Goal: Task Accomplishment & Management: Manage account settings

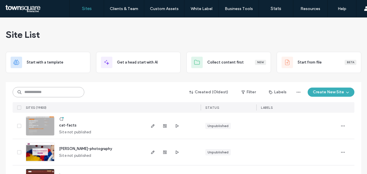
click at [34, 95] on input at bounding box center [49, 92] width 72 height 10
paste input "********"
type input "********"
click at [72, 93] on input at bounding box center [49, 92] width 72 height 10
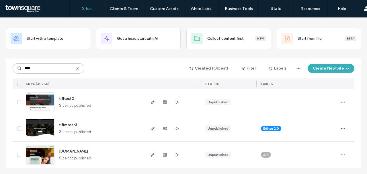
scroll to position [25, 0]
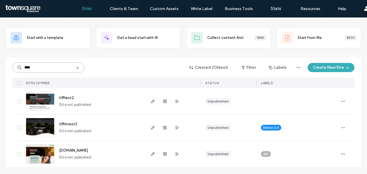
type input "****"
click at [66, 124] on span "tiffmtest3" at bounding box center [68, 124] width 18 height 4
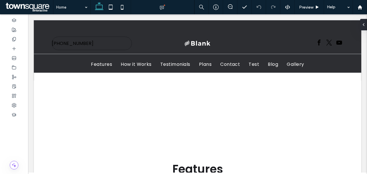
scroll to position [171, 0]
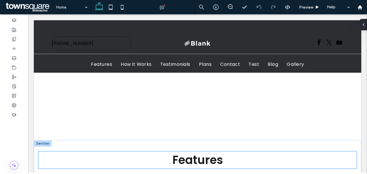
click at [154, 153] on h2 "Features" at bounding box center [197, 160] width 318 height 17
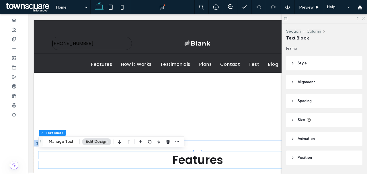
scroll to position [16, 0]
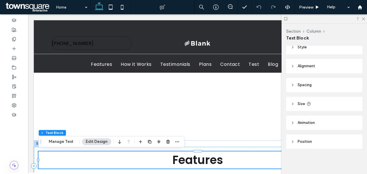
click at [226, 154] on h2 "Features" at bounding box center [197, 160] width 318 height 17
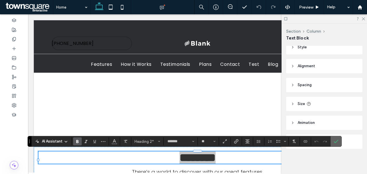
click at [341, 140] on section at bounding box center [335, 141] width 11 height 10
click at [338, 140] on label "Confirm" at bounding box center [335, 141] width 9 height 10
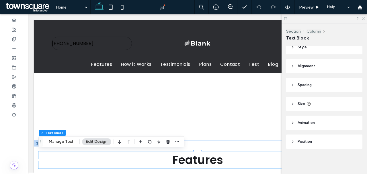
click at [294, 46] on icon at bounding box center [292, 47] width 4 height 4
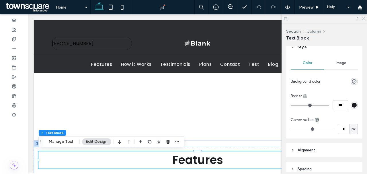
click at [306, 95] on use at bounding box center [305, 97] width 4 height 4
click at [318, 92] on div "Color Image Background color Border *** Corner radius * px" at bounding box center [324, 96] width 76 height 84
click at [354, 104] on div "rgb(26, 27, 31)" at bounding box center [353, 105] width 5 height 5
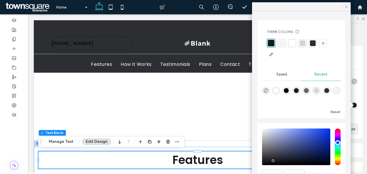
click at [346, 7] on icon at bounding box center [345, 6] width 5 height 5
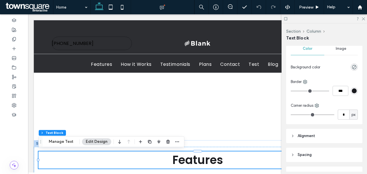
scroll to position [33, 0]
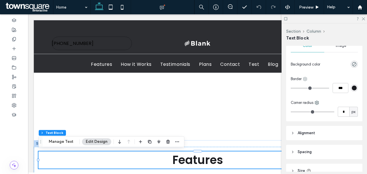
click at [306, 78] on icon at bounding box center [304, 79] width 5 height 5
click at [309, 89] on icon at bounding box center [310, 91] width 5 height 5
click at [354, 89] on div "rgb(26, 27, 31)" at bounding box center [353, 88] width 5 height 5
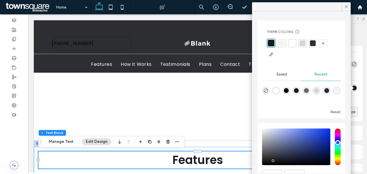
scroll to position [28, 0]
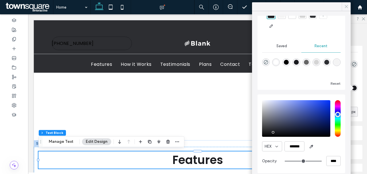
click at [345, 7] on use at bounding box center [346, 6] width 3 height 3
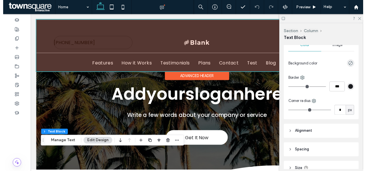
scroll to position [0, 0]
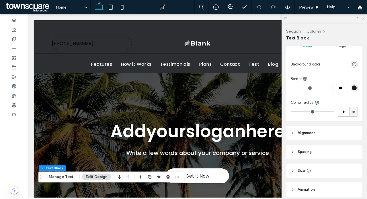
click at [362, 19] on icon at bounding box center [363, 19] width 4 height 4
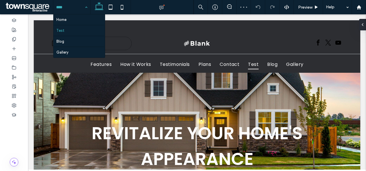
click at [74, 8] on input at bounding box center [70, 7] width 28 height 14
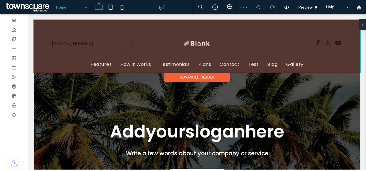
click at [133, 63] on div at bounding box center [197, 46] width 327 height 53
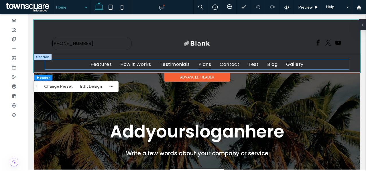
click at [212, 61] on link "Plans" at bounding box center [204, 64] width 21 height 10
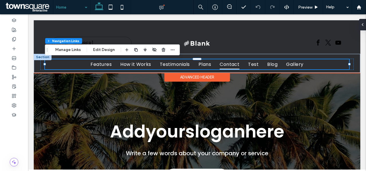
click at [231, 64] on span "Contact" at bounding box center [230, 64] width 20 height 10
click at [251, 63] on span "Test" at bounding box center [253, 64] width 11 height 10
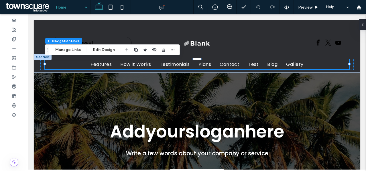
click at [89, 6] on div "Home" at bounding box center [71, 7] width 37 height 14
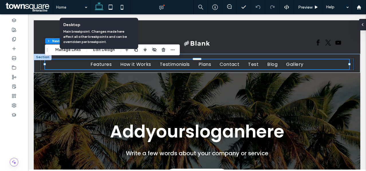
click at [99, 6] on icon at bounding box center [98, 6] width 11 height 11
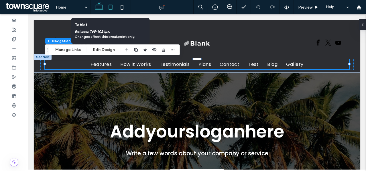
click at [111, 9] on use at bounding box center [111, 7] width 4 height 5
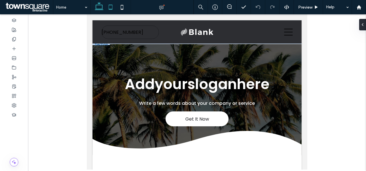
click at [104, 5] on icon at bounding box center [98, 6] width 11 height 11
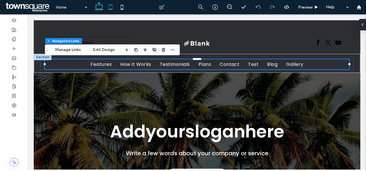
click at [109, 4] on icon at bounding box center [110, 6] width 11 height 11
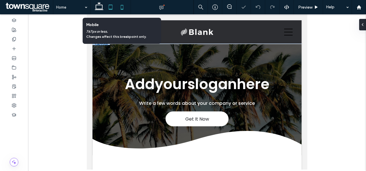
click at [125, 8] on icon at bounding box center [121, 6] width 11 height 11
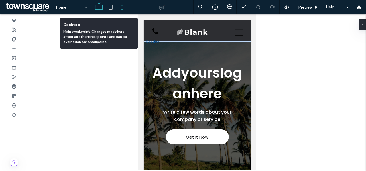
click at [98, 7] on icon at bounding box center [98, 6] width 11 height 11
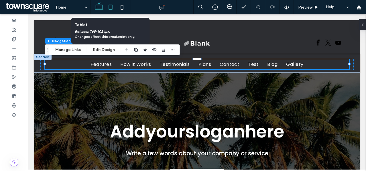
click at [113, 8] on icon at bounding box center [110, 6] width 11 height 11
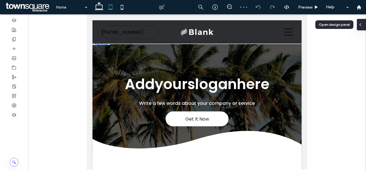
click at [363, 21] on div at bounding box center [361, 24] width 9 height 11
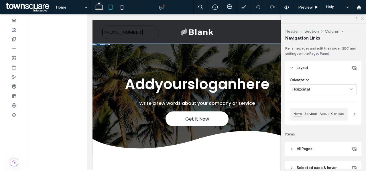
scroll to position [32, 0]
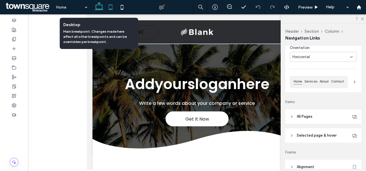
click at [103, 9] on icon at bounding box center [98, 6] width 11 height 11
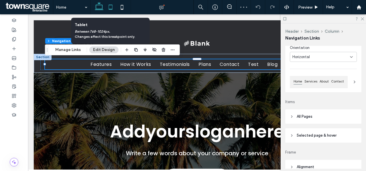
click at [111, 8] on icon at bounding box center [110, 6] width 11 height 11
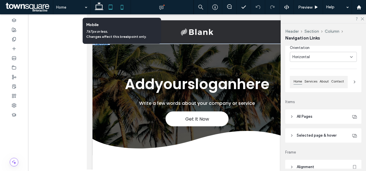
click at [127, 9] on icon at bounding box center [121, 6] width 11 height 11
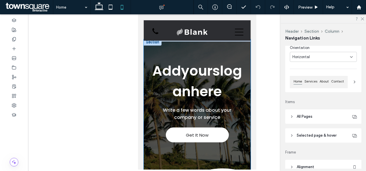
scroll to position [3, 0]
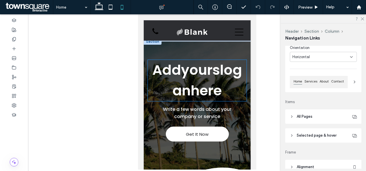
click at [184, 76] on span "Addyoursloganhere" at bounding box center [197, 80] width 90 height 40
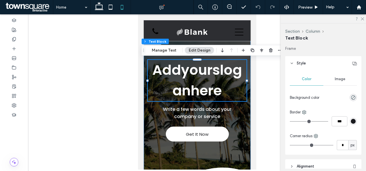
click at [184, 76] on span "Addyoursloganhere" at bounding box center [197, 80] width 90 height 40
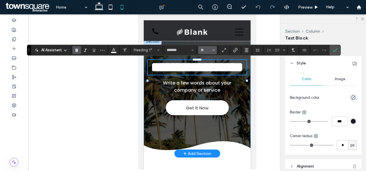
click at [212, 49] on button "**" at bounding box center [207, 50] width 19 height 8
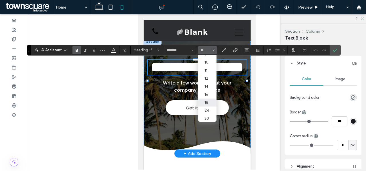
scroll to position [21, 0]
click at [207, 111] on label "30" at bounding box center [207, 110] width 18 height 8
type input "**"
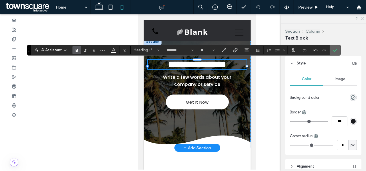
click at [338, 51] on label "Confirm" at bounding box center [335, 50] width 9 height 10
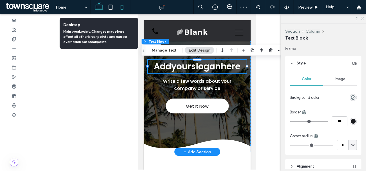
click at [100, 7] on icon at bounding box center [98, 6] width 11 height 11
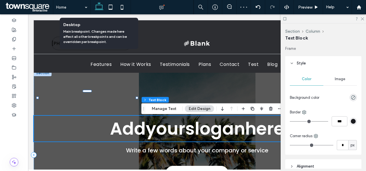
type input "***"
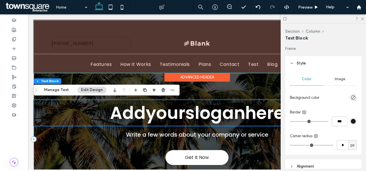
scroll to position [19, 0]
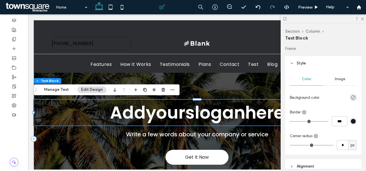
click at [162, 12] on div at bounding box center [162, 7] width 63 height 14
click at [164, 7] on icon at bounding box center [162, 7] width 6 height 6
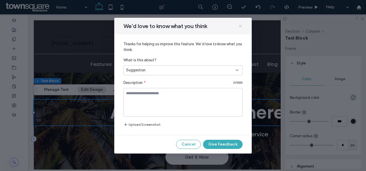
click at [240, 26] on icon at bounding box center [240, 26] width 5 height 5
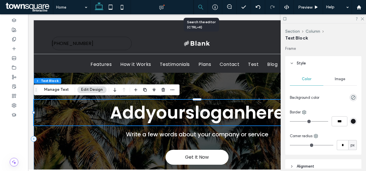
click at [204, 11] on div at bounding box center [201, 7] width 14 height 14
click at [202, 9] on icon at bounding box center [200, 7] width 5 height 5
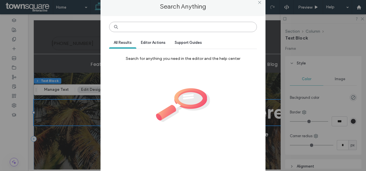
click at [156, 30] on input at bounding box center [183, 27] width 148 height 10
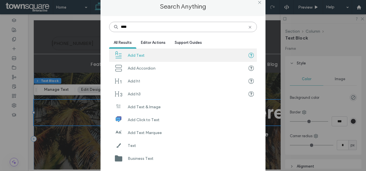
type input "****"
click at [146, 41] on span "Editor Actions" at bounding box center [153, 42] width 25 height 4
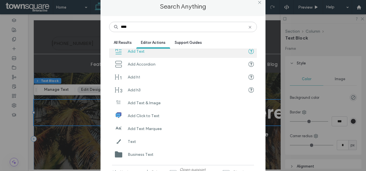
click at [194, 37] on div "**** All Results Editor Actions Support Guides Add Text Add Accordion Add h1 Ad…" at bounding box center [183, 94] width 148 height 145
click at [192, 42] on span "Support Guides" at bounding box center [188, 42] width 27 height 4
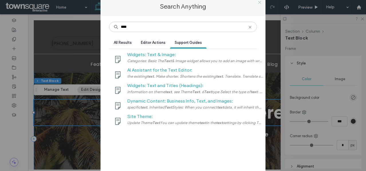
click at [260, 3] on icon at bounding box center [259, 2] width 4 height 4
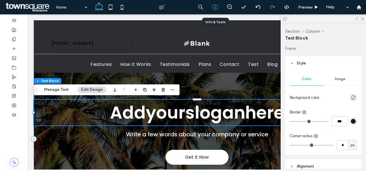
click at [211, 9] on div at bounding box center [215, 7] width 14 height 6
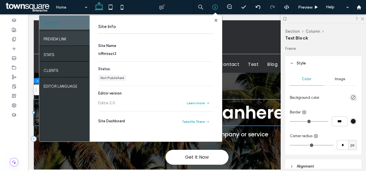
click at [49, 38] on label "PREVIEW LINK" at bounding box center [55, 37] width 23 height 7
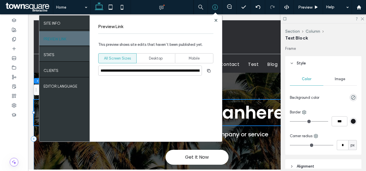
click at [54, 51] on div "STATS" at bounding box center [64, 54] width 50 height 14
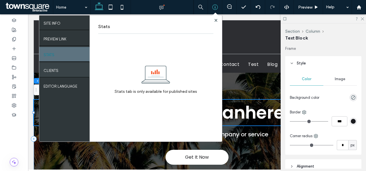
click at [58, 75] on div "Clients" at bounding box center [64, 70] width 50 height 14
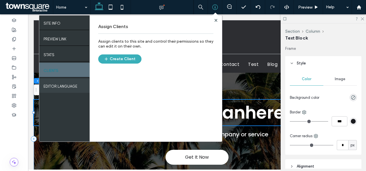
click at [63, 89] on label "EDITOR LANGUAGE" at bounding box center [61, 84] width 34 height 7
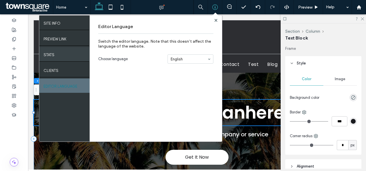
click at [55, 56] on div "STATS" at bounding box center [64, 54] width 50 height 14
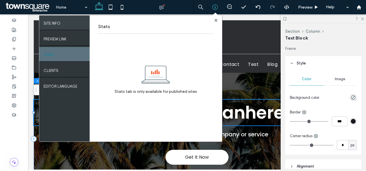
click at [49, 20] on label "SITE INFO" at bounding box center [52, 21] width 17 height 7
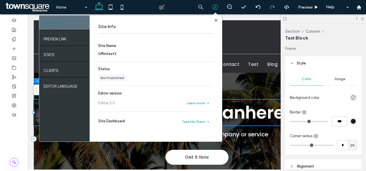
click at [213, 21] on div "Site Info Site Name tiffmtest3 Status Not Published Editor version Editor 2.0 L…" at bounding box center [156, 78] width 132 height 126
click at [215, 18] on span at bounding box center [216, 20] width 3 height 4
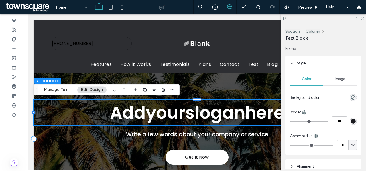
click at [228, 6] on icon at bounding box center [229, 6] width 5 height 5
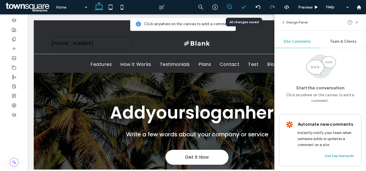
click at [245, 9] on icon at bounding box center [244, 7] width 6 height 6
click at [242, 8] on icon at bounding box center [244, 7] width 6 height 6
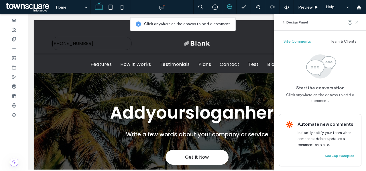
click at [356, 22] on icon at bounding box center [357, 22] width 5 height 5
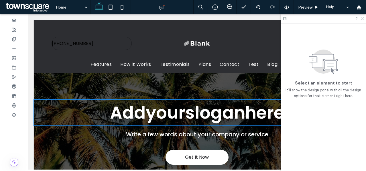
click at [175, 119] on span "Addyoursloganhere" at bounding box center [197, 113] width 174 height 24
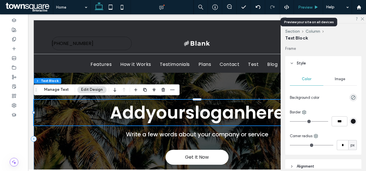
click at [310, 6] on span "Preview" at bounding box center [305, 7] width 14 height 5
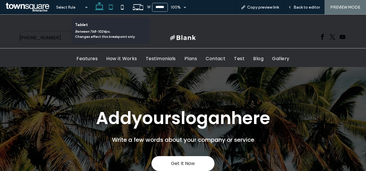
click at [113, 10] on icon at bounding box center [110, 6] width 11 height 11
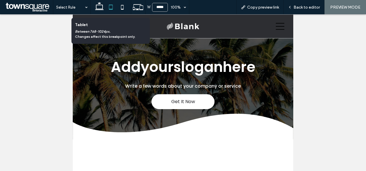
scroll to position [0, 0]
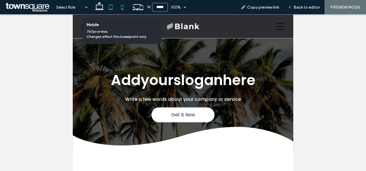
click at [121, 10] on icon at bounding box center [122, 6] width 11 height 11
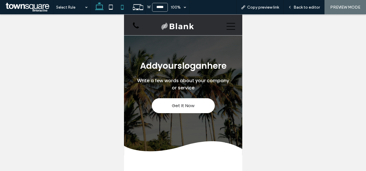
click at [100, 11] on icon at bounding box center [99, 6] width 11 height 11
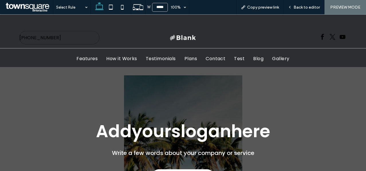
scroll to position [38, 0]
type input "******"
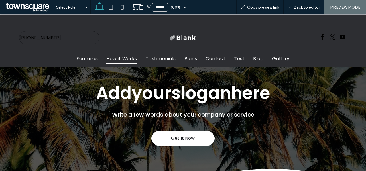
click at [127, 57] on span "How it Works" at bounding box center [121, 59] width 31 height 10
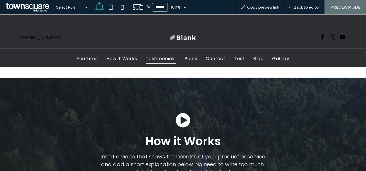
click at [149, 56] on span "Testimonials" at bounding box center [161, 59] width 30 height 10
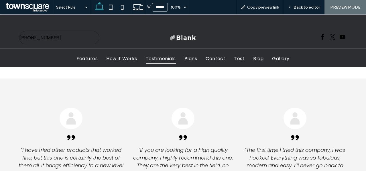
scroll to position [1510, 0]
click at [215, 59] on span "Contact" at bounding box center [216, 59] width 20 height 10
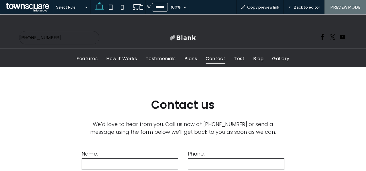
scroll to position [2419, 0]
click at [257, 10] on div "Copy preview link" at bounding box center [259, 7] width 47 height 14
click at [265, 10] on div "Copy preview link" at bounding box center [259, 7] width 47 height 14
click at [270, 6] on span "Copy preview link" at bounding box center [263, 7] width 32 height 5
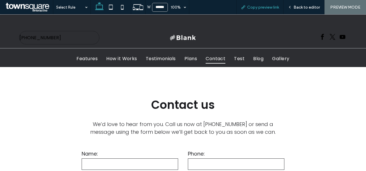
click at [256, 10] on div "Copy preview link" at bounding box center [259, 7] width 47 height 14
click at [254, 8] on span "Copy preview link" at bounding box center [263, 7] width 32 height 5
click at [265, 31] on div at bounding box center [295, 37] width 112 height 21
click at [297, 9] on div "Back to editor" at bounding box center [304, 7] width 41 height 14
click at [296, 7] on span "Back to editor" at bounding box center [307, 7] width 26 height 5
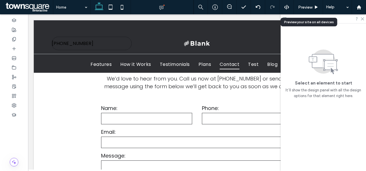
scroll to position [2387, 0]
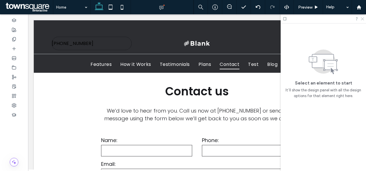
click at [361, 17] on icon at bounding box center [362, 19] width 4 height 4
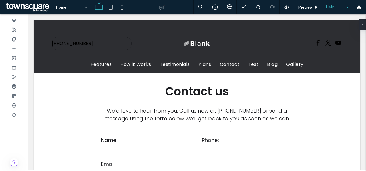
click at [326, 6] on div "Help" at bounding box center [337, 7] width 29 height 14
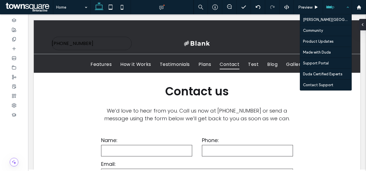
click at [327, 7] on div "Help" at bounding box center [337, 7] width 29 height 14
click at [334, 10] on div "Help" at bounding box center [337, 7] width 29 height 14
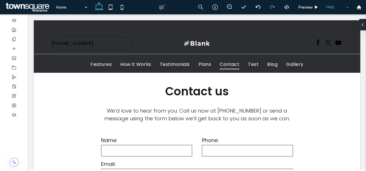
click at [338, 5] on div "Help" at bounding box center [337, 7] width 29 height 14
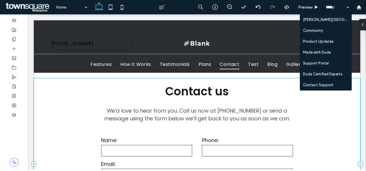
click at [295, 121] on div "Contact us We’d love to hear from you. Call us now at 555-555-5555 or send a me…" at bounding box center [197, 164] width 327 height 172
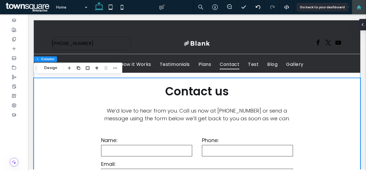
click at [360, 9] on use at bounding box center [359, 7] width 4 height 4
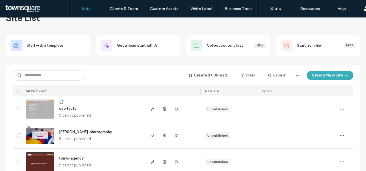
scroll to position [17, 0]
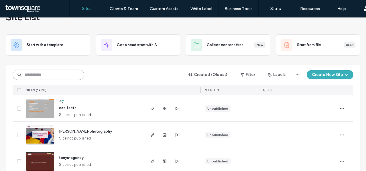
click at [42, 70] on input at bounding box center [49, 75] width 72 height 10
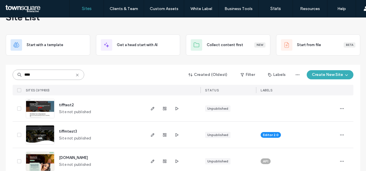
type input "****"
click at [59, 106] on span "tifftest2" at bounding box center [66, 105] width 15 height 4
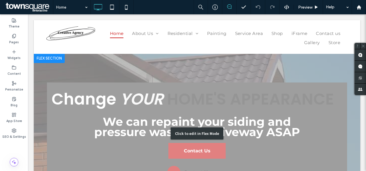
click at [113, 71] on div "Click to edit in Flex Mode" at bounding box center [197, 134] width 327 height 160
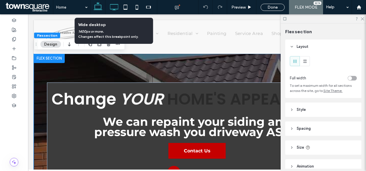
click at [115, 9] on use at bounding box center [114, 7] width 8 height 6
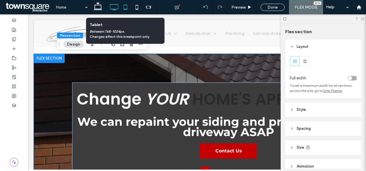
click at [126, 7] on icon at bounding box center [125, 6] width 11 height 11
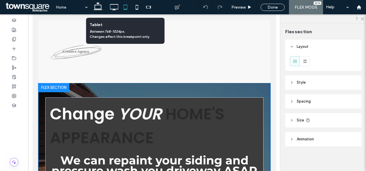
type input "**"
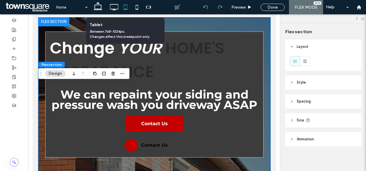
scroll to position [66, 0]
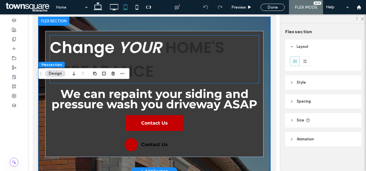
click at [137, 56] on span "YOUR" at bounding box center [139, 47] width 43 height 22
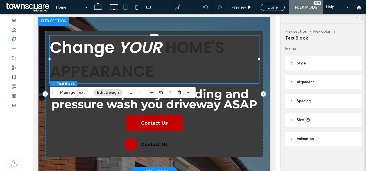
click at [137, 56] on span "YOUR" at bounding box center [139, 47] width 43 height 22
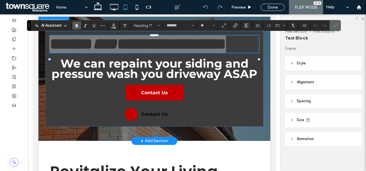
click at [338, 24] on label "Confirm" at bounding box center [335, 25] width 9 height 10
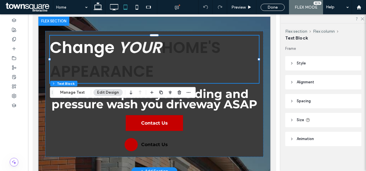
scroll to position [0, 0]
click at [293, 125] on header "Size" at bounding box center [323, 120] width 76 height 14
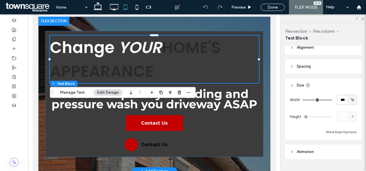
scroll to position [48, 0]
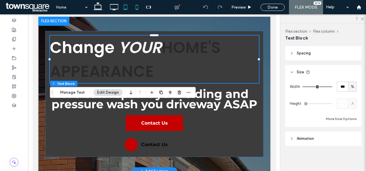
click at [139, 7] on icon at bounding box center [136, 6] width 11 height 11
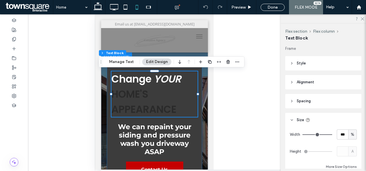
scroll to position [38, 0]
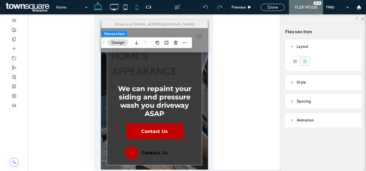
click at [100, 8] on icon at bounding box center [97, 6] width 11 height 11
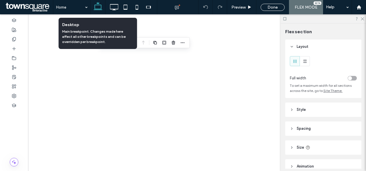
type input "***"
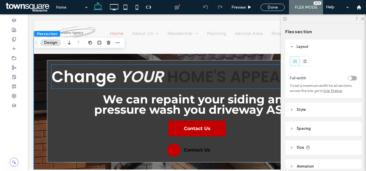
scroll to position [22, 0]
click at [124, 78] on span "YOUR" at bounding box center [141, 77] width 43 height 22
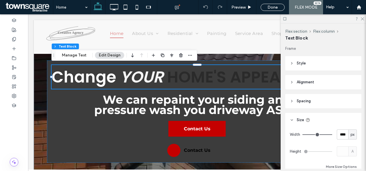
click at [124, 78] on span "YOUR" at bounding box center [141, 77] width 43 height 22
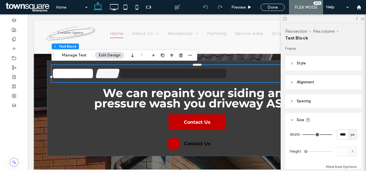
click at [119, 78] on span "****" at bounding box center [106, 74] width 25 height 16
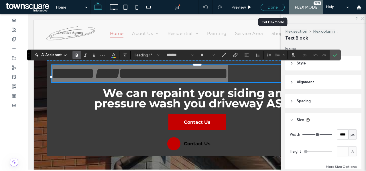
click at [274, 7] on div "Done" at bounding box center [273, 7] width 24 height 7
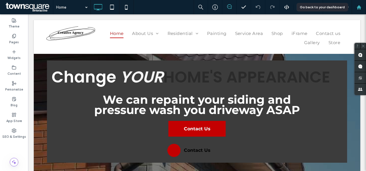
click at [358, 8] on icon at bounding box center [359, 7] width 5 height 5
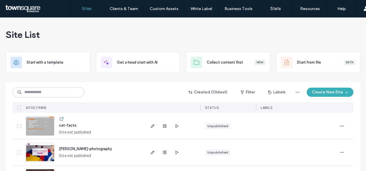
click at [249, 91] on button "Filter" at bounding box center [248, 92] width 26 height 9
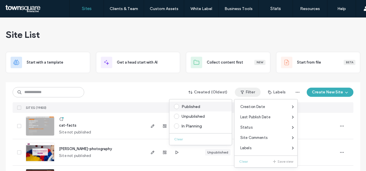
click at [189, 107] on div "Published" at bounding box center [204, 106] width 44 height 5
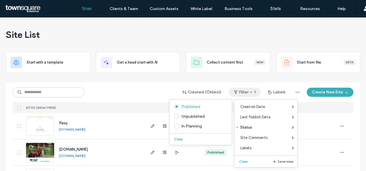
click at [155, 85] on div "Created (Oldest) Filter 1 Labels Create New Site SITES (8406/19833) STATUS LABE…" at bounding box center [183, 97] width 341 height 31
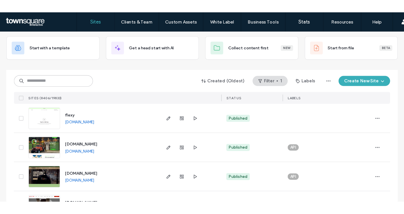
scroll to position [31, 0]
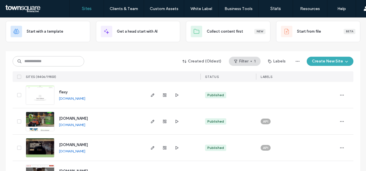
click at [75, 117] on span "[DOMAIN_NAME]" at bounding box center [73, 118] width 29 height 4
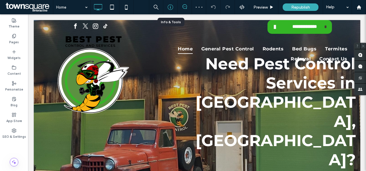
click at [169, 7] on icon at bounding box center [171, 7] width 6 height 6
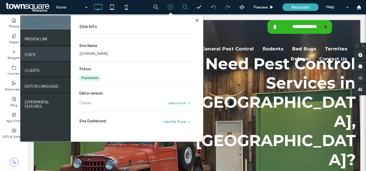
click at [23, 55] on div "STATS" at bounding box center [45, 54] width 50 height 14
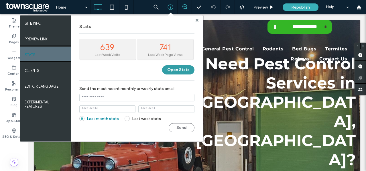
click at [173, 71] on button "Open Stats" at bounding box center [178, 69] width 32 height 9
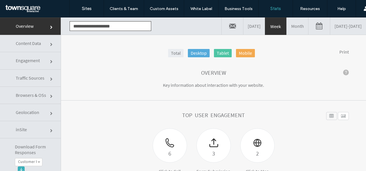
click at [287, 31] on link "Month" at bounding box center [297, 25] width 21 height 17
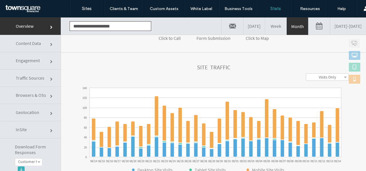
scroll to position [136, 0]
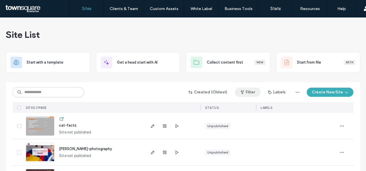
click at [247, 91] on button "Filter" at bounding box center [248, 92] width 26 height 9
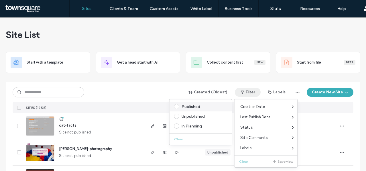
click at [189, 107] on div "Published" at bounding box center [204, 106] width 44 height 5
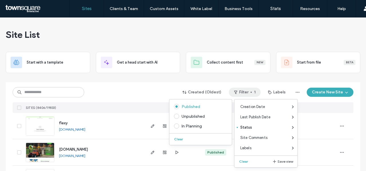
click at [104, 80] on div at bounding box center [183, 80] width 355 height 5
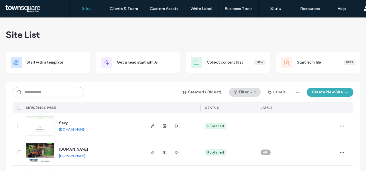
click at [88, 149] on span "[DOMAIN_NAME]" at bounding box center [73, 149] width 29 height 4
click at [60, 91] on input at bounding box center [49, 92] width 72 height 10
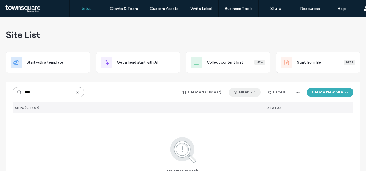
type input "****"
click at [252, 91] on button "Filter 1" at bounding box center [245, 92] width 32 height 9
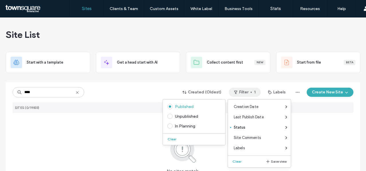
click at [178, 135] on div "Clear" at bounding box center [194, 137] width 62 height 9
click at [173, 138] on button "Clear" at bounding box center [172, 139] width 15 height 7
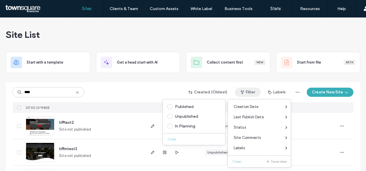
scroll to position [28, 0]
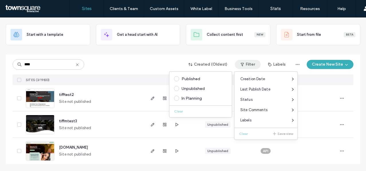
click at [62, 118] on div "tiffmtest3" at bounding box center [68, 121] width 18 height 6
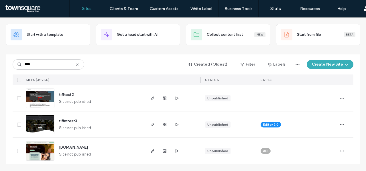
click at [62, 120] on span "tiffmtest3" at bounding box center [68, 121] width 18 height 4
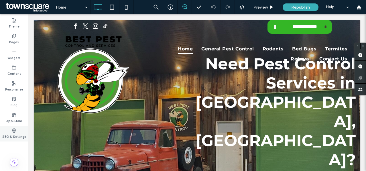
click at [17, 135] on label "SEO & Settings" at bounding box center [14, 136] width 24 height 6
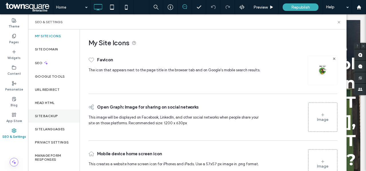
click at [52, 117] on label "Site Backup" at bounding box center [46, 116] width 23 height 4
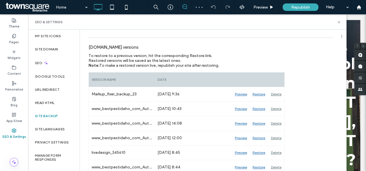
scroll to position [56, 0]
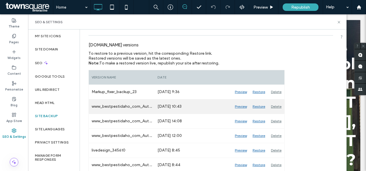
click at [238, 107] on div "Preview" at bounding box center [241, 106] width 18 height 14
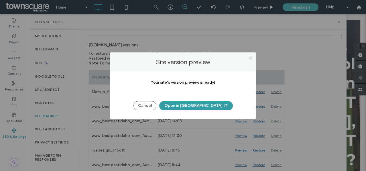
click at [223, 104] on span "button" at bounding box center [226, 105] width 6 height 9
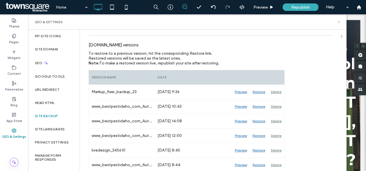
click at [338, 22] on icon at bounding box center [339, 22] width 4 height 4
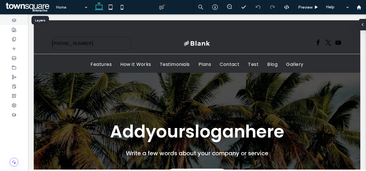
click at [12, 18] on span at bounding box center [14, 20] width 5 height 5
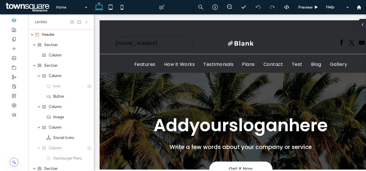
click at [85, 21] on icon at bounding box center [86, 22] width 4 height 4
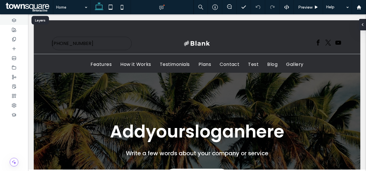
click at [16, 21] on icon at bounding box center [14, 20] width 5 height 5
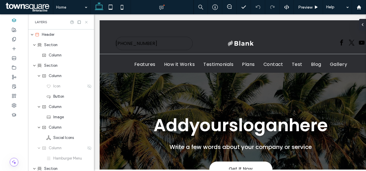
click at [87, 21] on icon at bounding box center [86, 22] width 4 height 4
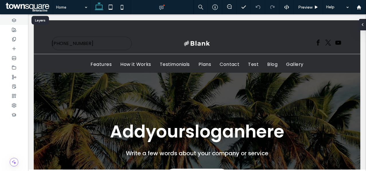
click at [13, 21] on icon at bounding box center [14, 20] width 5 height 5
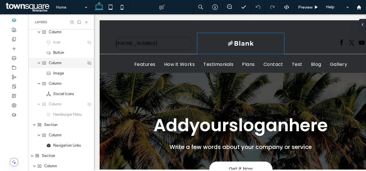
scroll to position [46, 0]
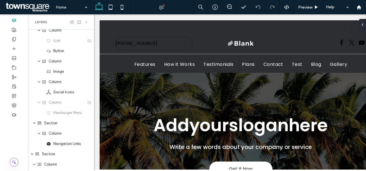
click at [84, 24] on icon at bounding box center [86, 22] width 4 height 4
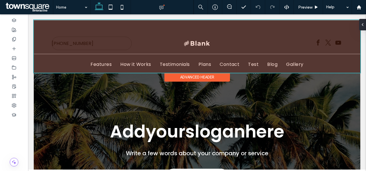
click at [126, 66] on div at bounding box center [197, 46] width 327 height 53
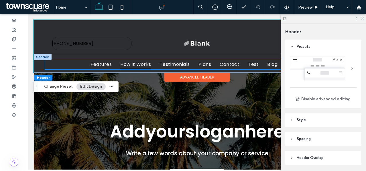
click at [122, 66] on span "How it Works" at bounding box center [135, 64] width 31 height 10
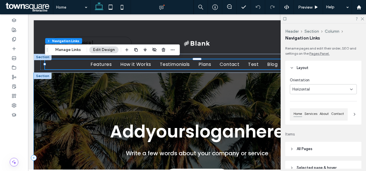
click at [190, 112] on div "Get It Now Addyoursloganhere Write a few words about your company or service" at bounding box center [197, 158] width 327 height 170
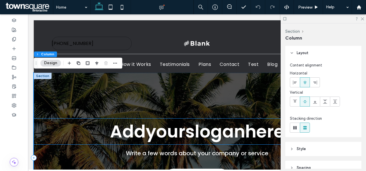
click at [184, 128] on span "Addyoursloganhere" at bounding box center [197, 131] width 174 height 24
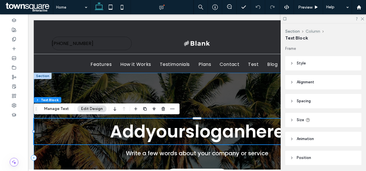
click at [309, 31] on button "Column" at bounding box center [313, 31] width 15 height 5
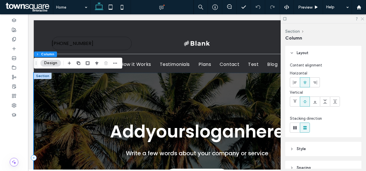
click at [363, 19] on icon at bounding box center [362, 19] width 4 height 4
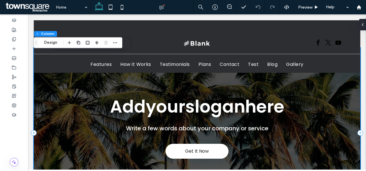
scroll to position [25, 0]
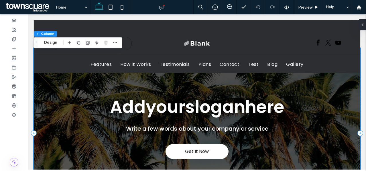
click at [225, 92] on div "Get It Now Addyoursloganhere Write a few words about your company or service" at bounding box center [197, 133] width 327 height 170
click at [41, 33] on button "Section" at bounding box center [43, 34] width 18 height 6
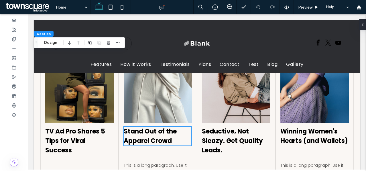
scroll to position [551, 0]
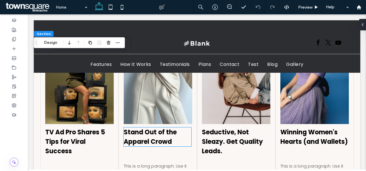
click at [187, 145] on h3 "Stand Out of the Apparel Crowd" at bounding box center [158, 136] width 68 height 19
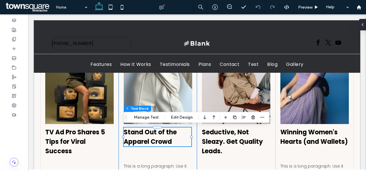
click at [194, 157] on div "Stand Out of the Apparel Crowd This is a long paragraph. Use it to provide addi…" at bounding box center [158, 121] width 78 height 207
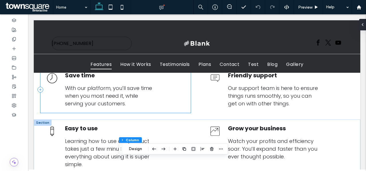
scroll to position [308, 0]
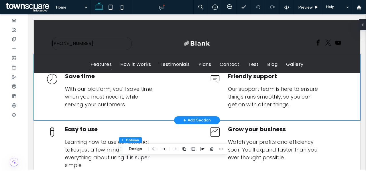
click at [192, 115] on div "Save time With our platform, you’ll save time when you most need it, while serv…" at bounding box center [197, 87] width 327 height 66
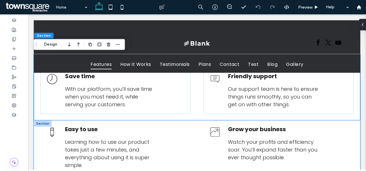
click at [199, 136] on div "Easy to use Learning how to use our product takes just a few minutes, and every…" at bounding box center [197, 159] width 327 height 79
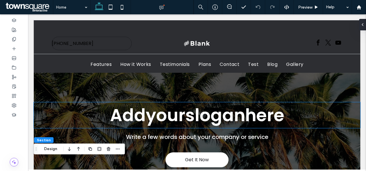
scroll to position [15, 0]
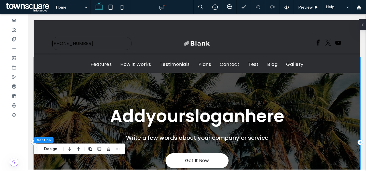
click at [113, 94] on div "Get It Now Addyoursloganhere Write a few words about your company or service" at bounding box center [197, 142] width 327 height 170
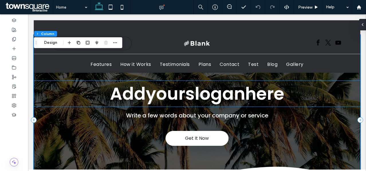
scroll to position [38, 0]
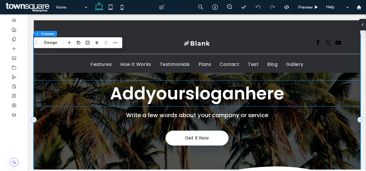
click at [86, 103] on h1 "Addyoursloganhere" at bounding box center [197, 93] width 327 height 26
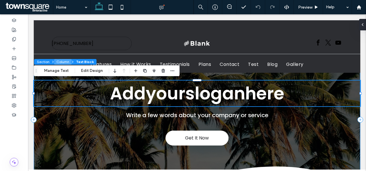
click at [61, 62] on button "Column" at bounding box center [62, 62] width 17 height 6
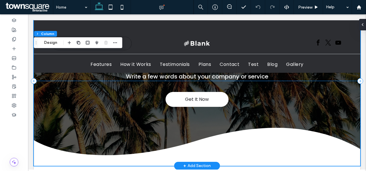
scroll to position [76, 0]
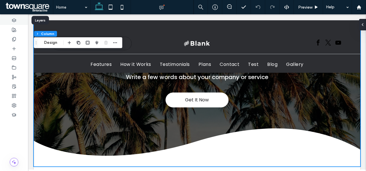
click at [13, 19] on use at bounding box center [14, 20] width 4 height 3
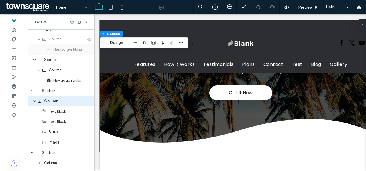
scroll to position [110, 0]
click at [86, 23] on icon at bounding box center [86, 22] width 4 height 4
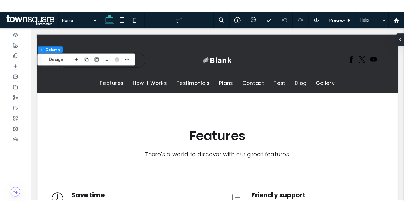
scroll to position [382, 0]
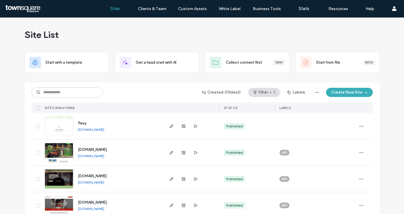
scroll to position [31, 0]
